Goal: Task Accomplishment & Management: Manage account settings

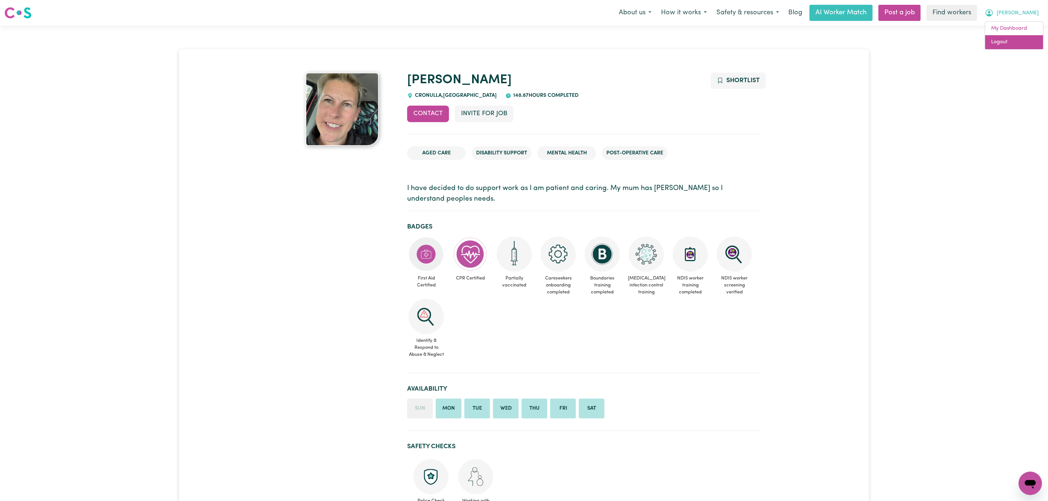
click at [1017, 41] on link "Logout" at bounding box center [1014, 42] width 58 height 14
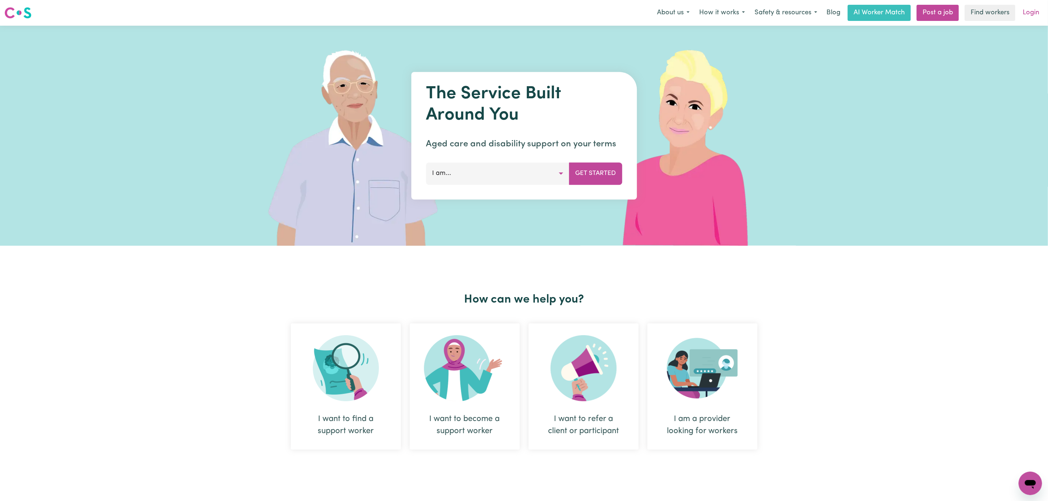
click at [1026, 17] on link "Login" at bounding box center [1030, 13] width 25 height 16
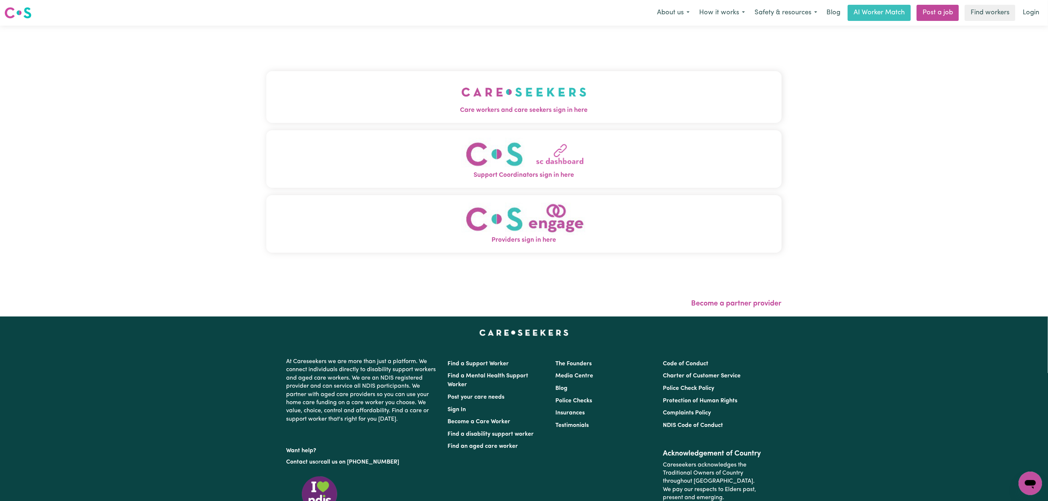
click at [487, 121] on button "Care workers and care seekers sign in here" at bounding box center [523, 96] width 515 height 51
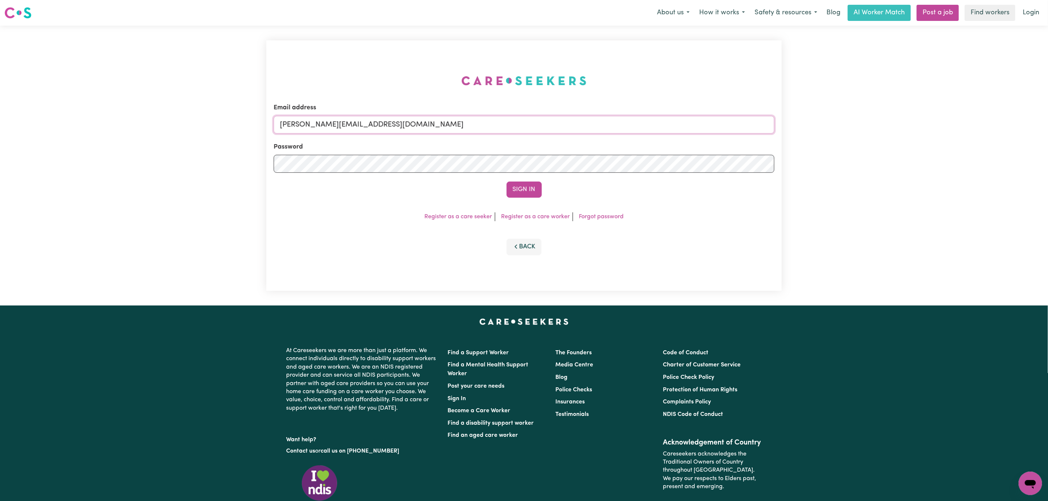
click at [321, 128] on input "[PERSON_NAME][EMAIL_ADDRESS][DOMAIN_NAME]" at bounding box center [524, 125] width 501 height 18
drag, startPoint x: 319, startPoint y: 131, endPoint x: 544, endPoint y: 152, distance: 225.8
click at [543, 150] on form "Email address [EMAIL_ADDRESS][PERSON_NAME][DOMAIN_NAME] Password Sign In" at bounding box center [524, 150] width 501 height 95
type input "[EMAIL_ADDRESS][PERSON_NAME][PERSON_NAME][DOMAIN_NAME]"
click at [521, 189] on button "Sign In" at bounding box center [523, 190] width 35 height 16
